Goal: Task Accomplishment & Management: Manage account settings

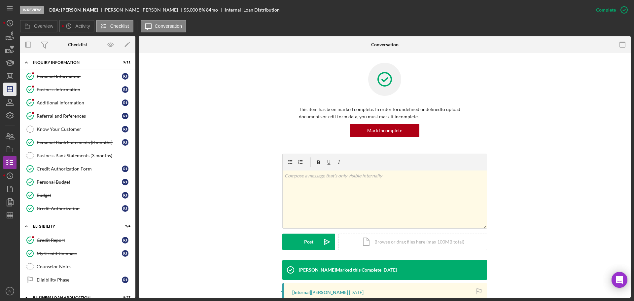
scroll to position [335, 0]
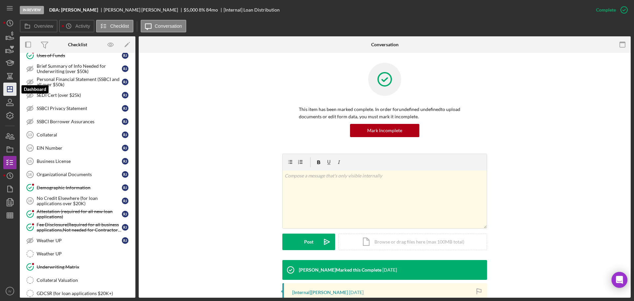
click at [13, 91] on polygon "button" at bounding box center [9, 89] width 5 height 5
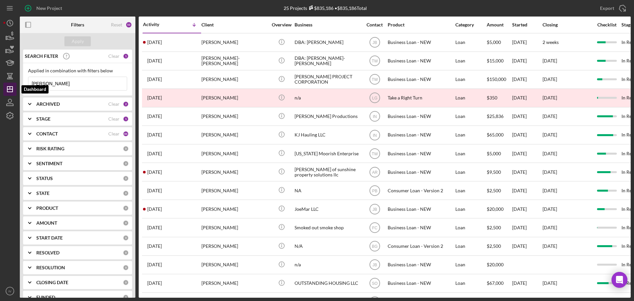
drag, startPoint x: 54, startPoint y: 86, endPoint x: 11, endPoint y: 84, distance: 43.3
click at [12, 84] on div "New Project 25 Projects $835,186 • $835,186 Total [PERSON_NAME] Export Icon/Exp…" at bounding box center [317, 149] width 628 height 298
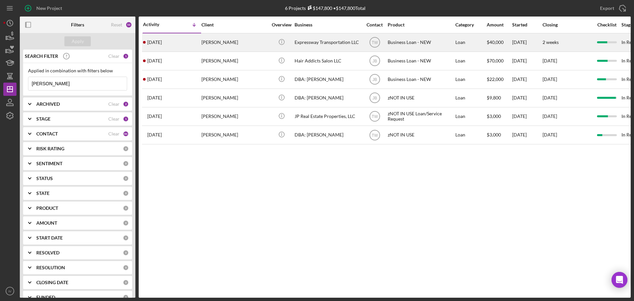
type input "[PERSON_NAME]"
click at [212, 43] on div "[PERSON_NAME]" at bounding box center [234, 43] width 66 height 18
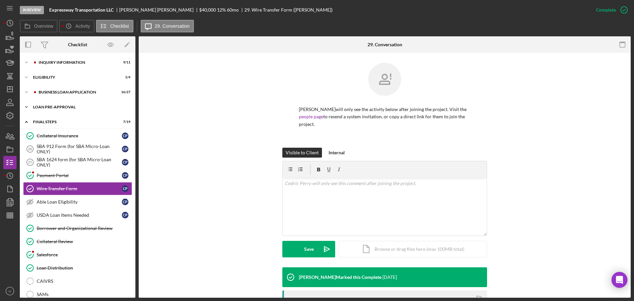
click at [56, 106] on div "LOAN PRE-APPROVAL" at bounding box center [80, 107] width 94 height 4
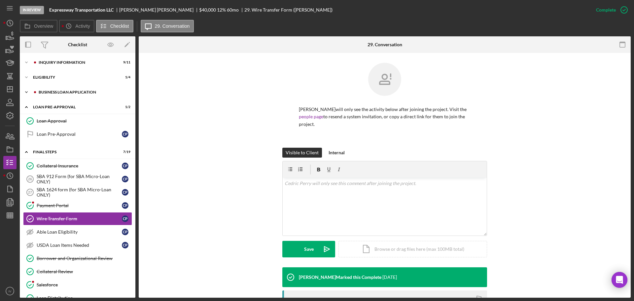
click at [59, 92] on div "BUSINESS LOAN APPLICATION" at bounding box center [83, 92] width 89 height 4
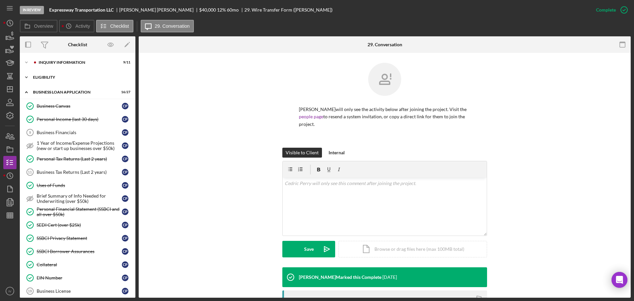
click at [53, 78] on div "ELIGIBILITY" at bounding box center [80, 77] width 94 height 4
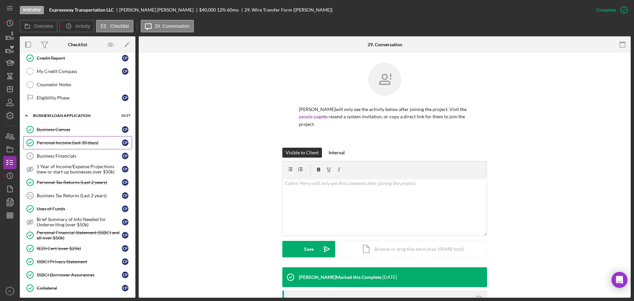
scroll to position [66, 0]
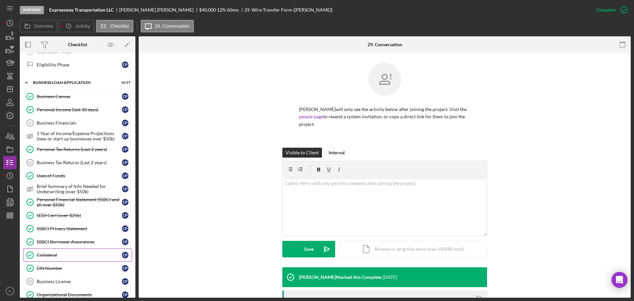
click at [57, 253] on div "Collateral" at bounding box center [79, 254] width 85 height 5
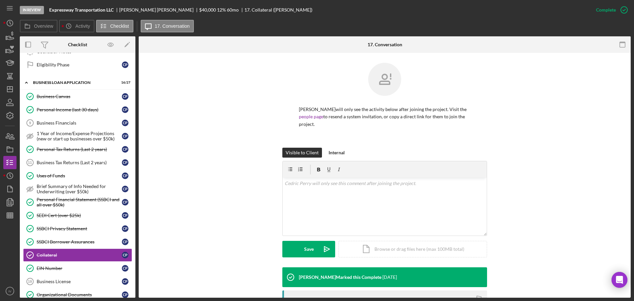
scroll to position [115, 0]
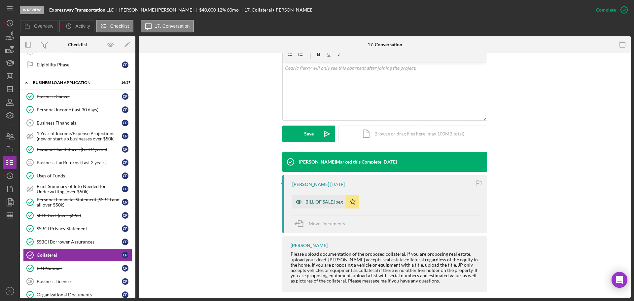
click at [322, 199] on div "BILL OF SALE.jpeg" at bounding box center [324, 201] width 37 height 5
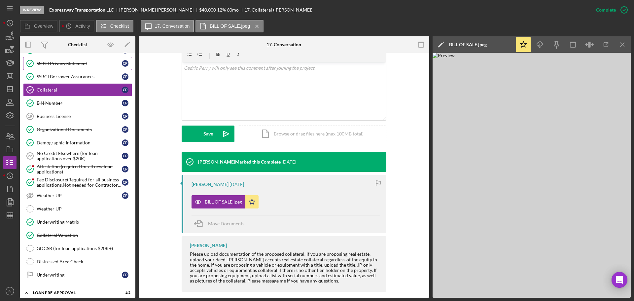
scroll to position [198, 0]
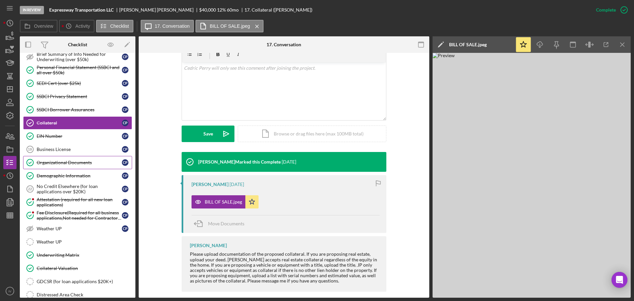
click at [66, 162] on div "Organizational Documents" at bounding box center [79, 162] width 85 height 5
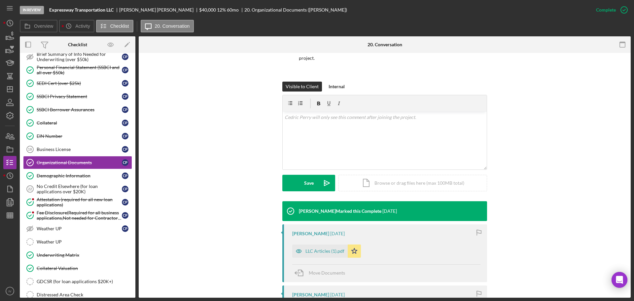
scroll to position [132, 0]
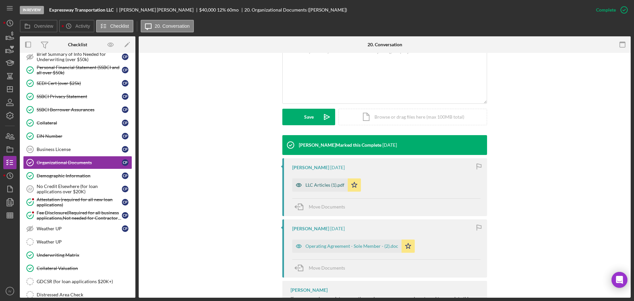
click at [326, 182] on div "LLC Articles (1).pdf" at bounding box center [325, 184] width 39 height 5
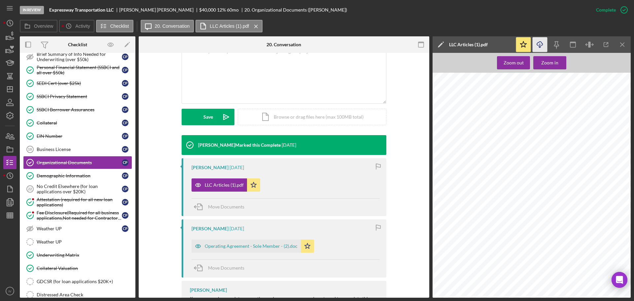
click at [541, 44] on icon "Icon/Download" at bounding box center [540, 44] width 15 height 15
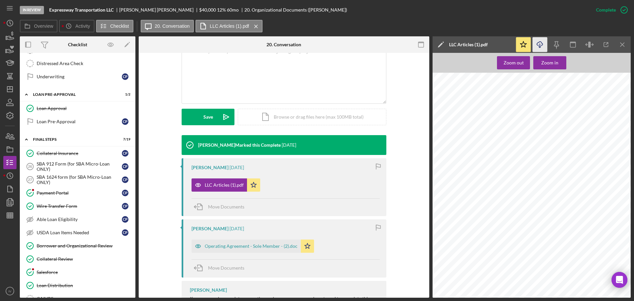
scroll to position [462, 0]
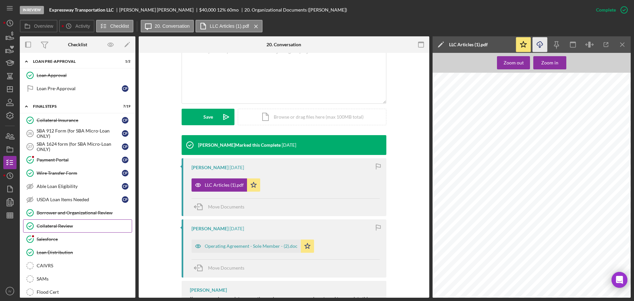
click at [64, 227] on div "Collateral Review" at bounding box center [84, 225] width 95 height 5
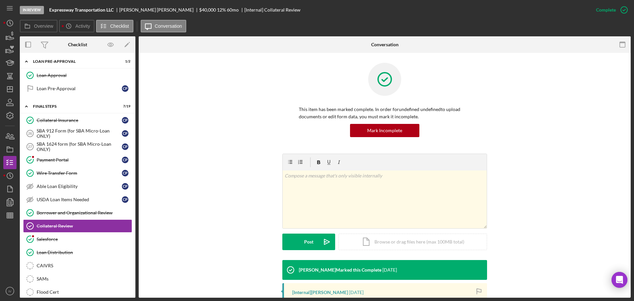
scroll to position [105, 0]
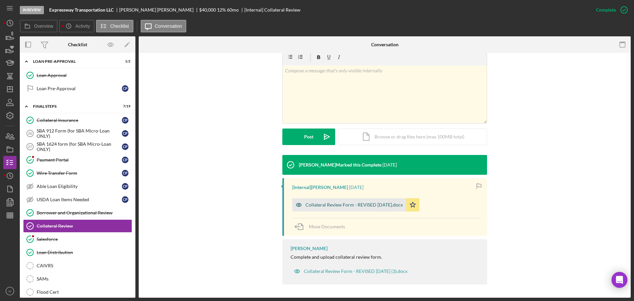
click at [350, 205] on div "Collateral Review Form - REVISED [DATE].docx" at bounding box center [354, 204] width 97 height 5
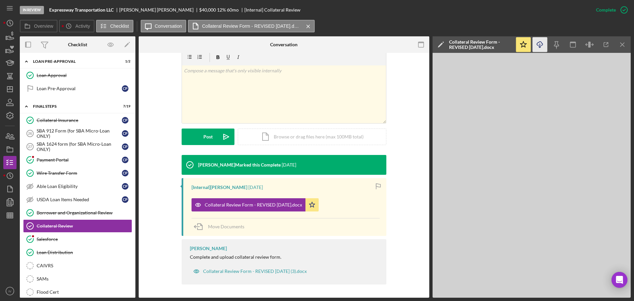
click at [538, 44] on icon "Icon/Download" at bounding box center [540, 44] width 15 height 15
